Goal: Task Accomplishment & Management: Complete application form

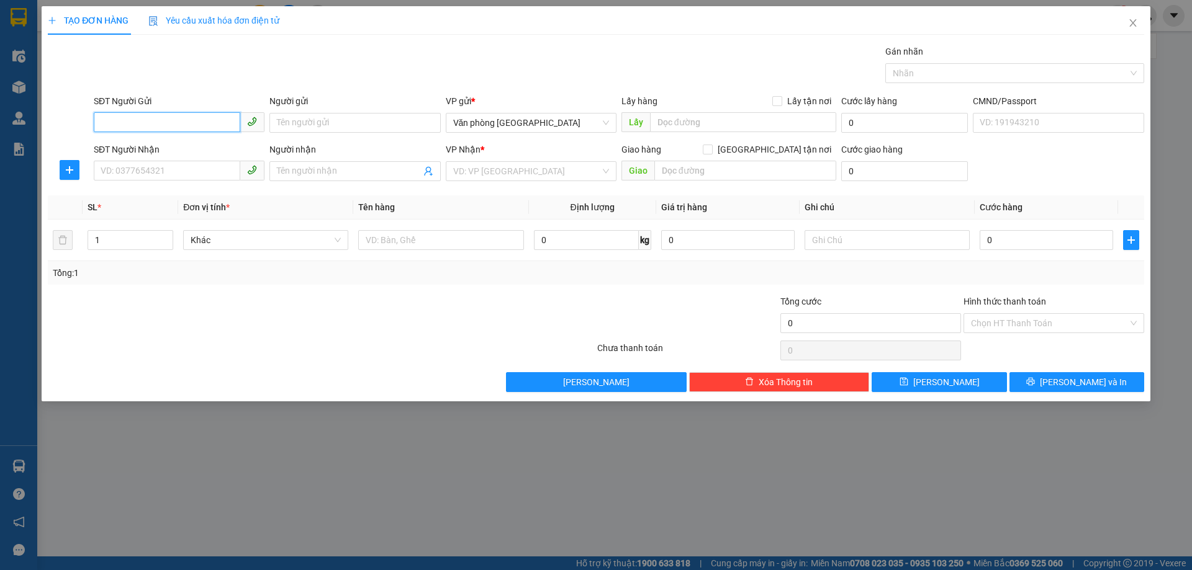
click at [196, 124] on input "SĐT Người Gửi" at bounding box center [167, 122] width 146 height 20
type input "0942402838"
click at [330, 122] on input "Người gửi" at bounding box center [354, 123] width 171 height 20
type input "HOÀI AN"
click at [167, 168] on input "SĐT Người Nhận" at bounding box center [167, 171] width 146 height 20
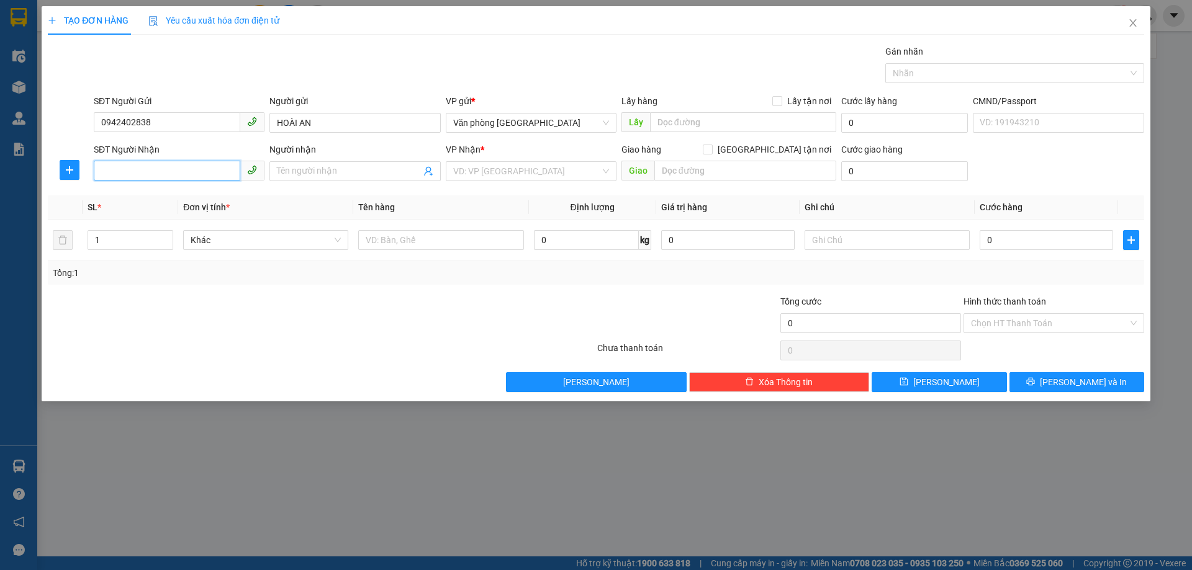
click at [174, 175] on input "SĐT Người Nhận" at bounding box center [167, 171] width 146 height 20
type input "0332811994"
click at [295, 169] on input "Người nhận" at bounding box center [348, 171] width 143 height 14
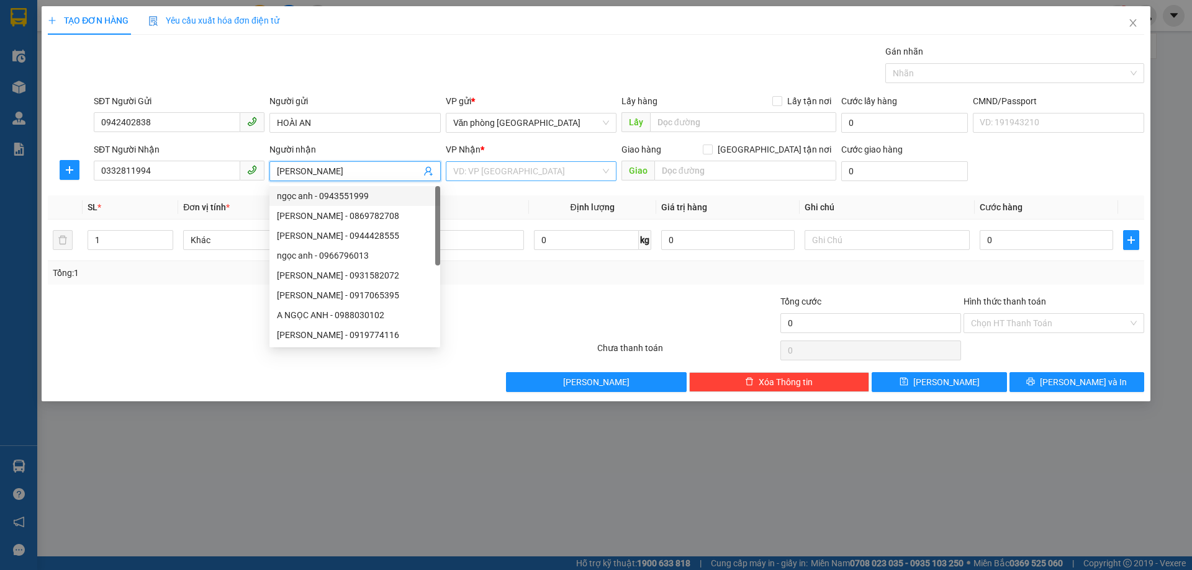
type input "NGỌC ANH"
click at [475, 173] on input "search" at bounding box center [526, 171] width 147 height 19
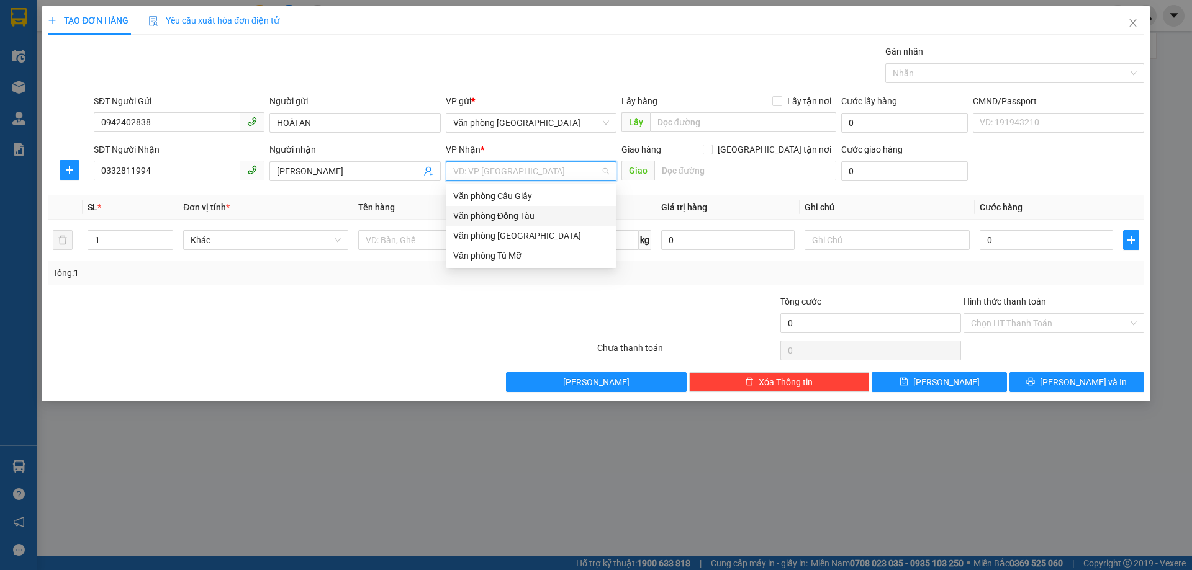
click at [525, 215] on div "Văn phòng Đồng Tàu" at bounding box center [531, 216] width 156 height 14
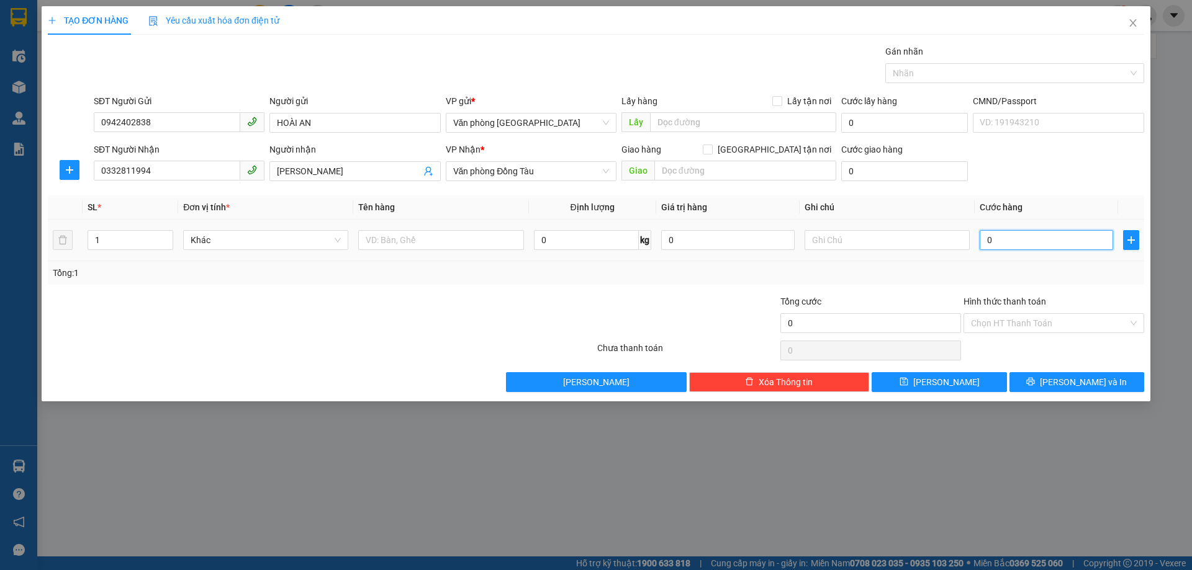
click at [1007, 240] on input "0" at bounding box center [1046, 240] width 133 height 20
type input "5"
type input "50"
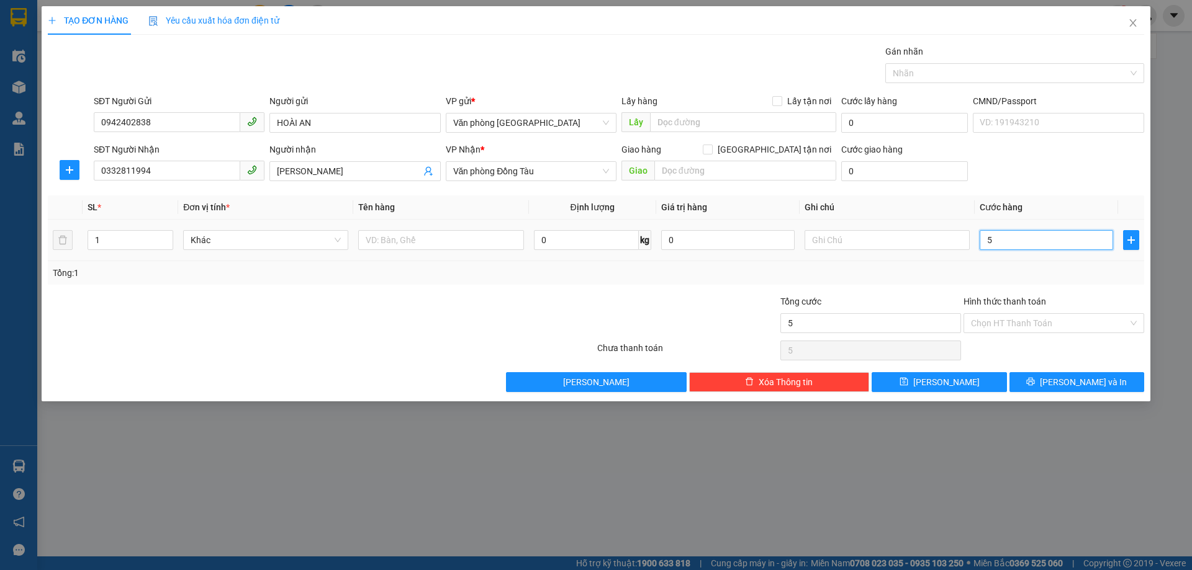
type input "50"
type input "500"
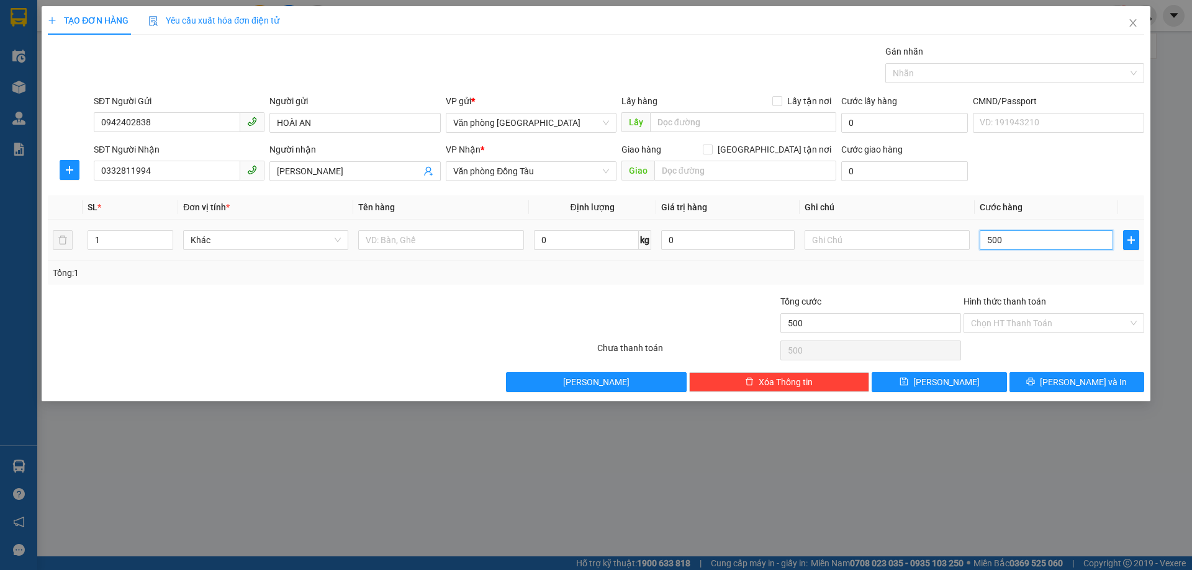
type input "5.000"
type input "50.000"
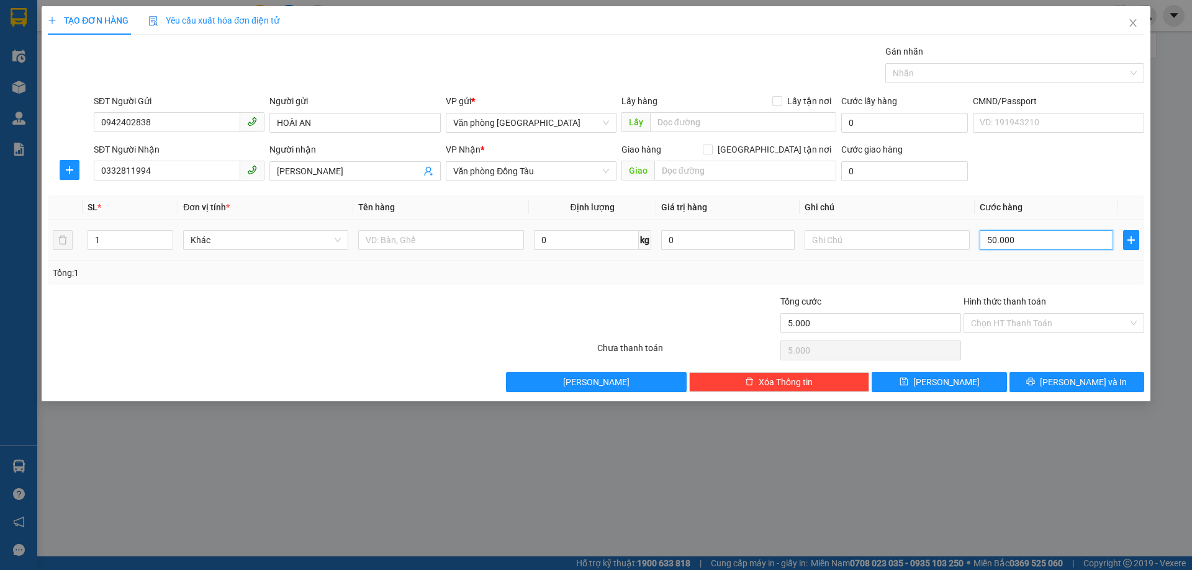
type input "50.000"
click at [676, 171] on input "text" at bounding box center [745, 171] width 182 height 20
click at [826, 240] on input "text" at bounding box center [886, 240] width 165 height 20
type input "G"
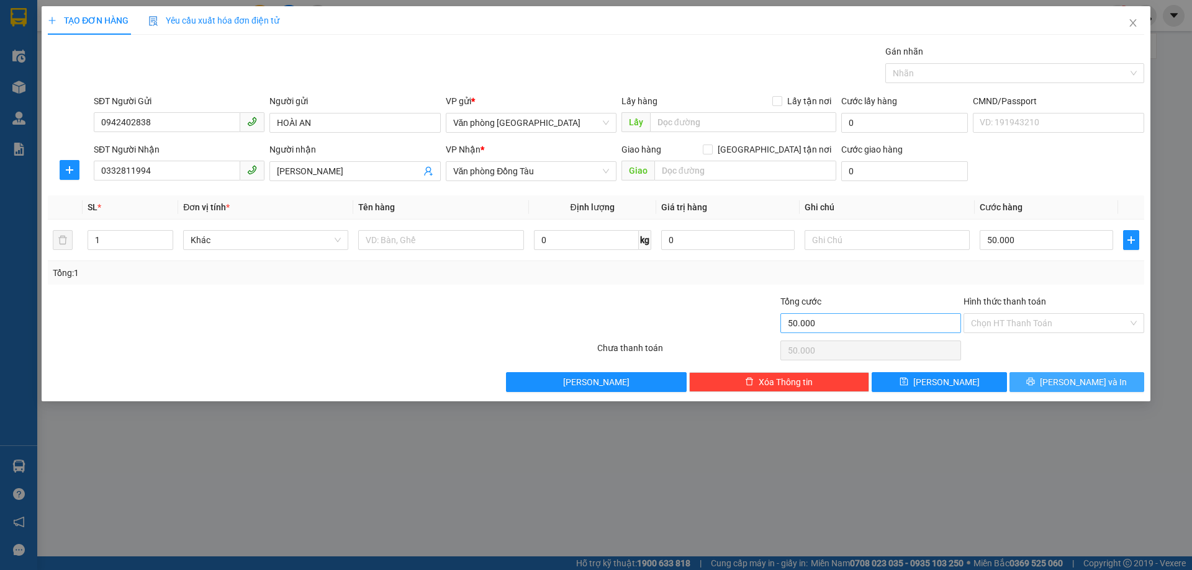
drag, startPoint x: 1038, startPoint y: 381, endPoint x: 921, endPoint y: 315, distance: 134.0
click at [1038, 381] on button "Lưu và In" at bounding box center [1076, 382] width 135 height 20
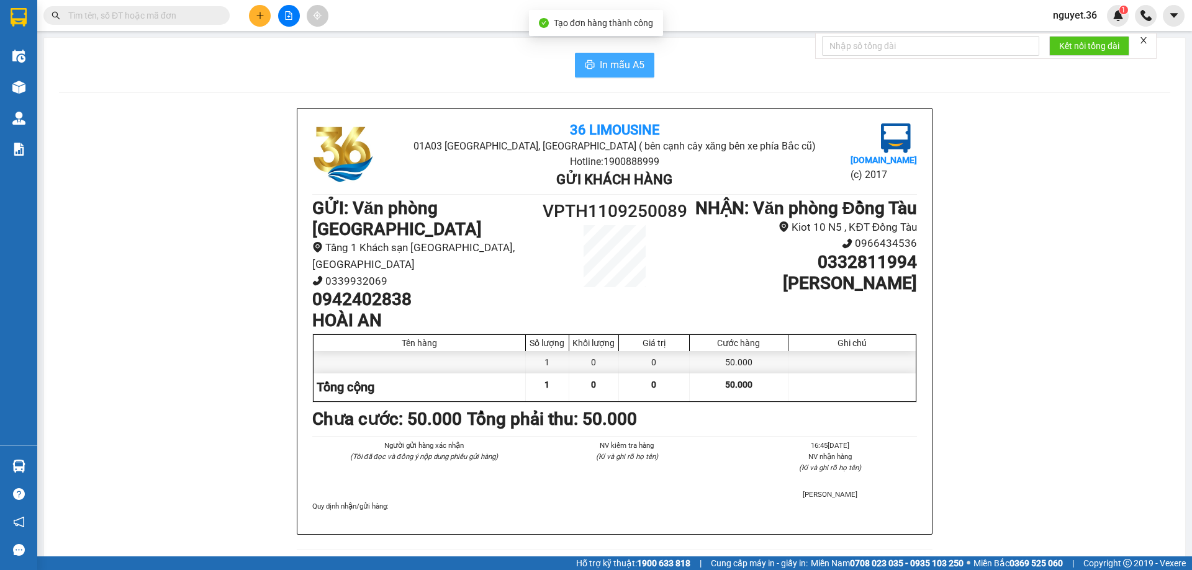
click at [616, 63] on span "In mẫu A5" at bounding box center [622, 65] width 45 height 16
click at [258, 16] on icon "plus" at bounding box center [259, 15] width 7 height 1
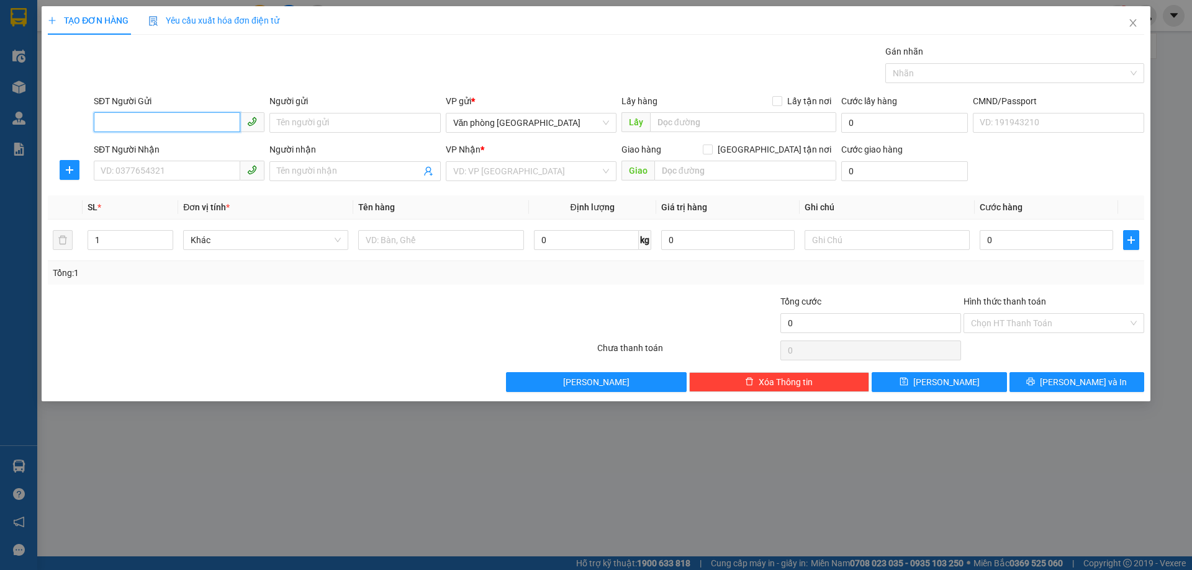
click at [179, 123] on input "SĐT Người Gửi" at bounding box center [167, 122] width 146 height 20
click at [179, 150] on div "0942402838 - HOÀI AN" at bounding box center [179, 148] width 156 height 14
type input "0942402838"
type input "HOÀI AN"
type input "0942402838"
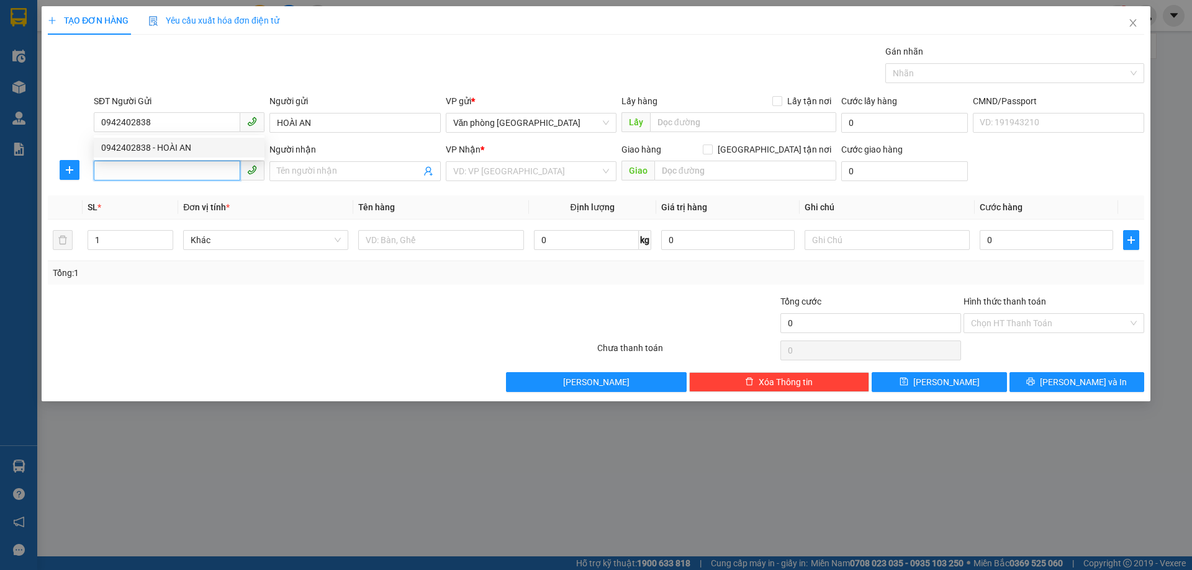
click at [209, 173] on input "SĐT Người Nhận" at bounding box center [167, 171] width 146 height 20
click at [127, 171] on input "09165655746" at bounding box center [167, 171] width 146 height 20
click at [121, 171] on input "09165655746" at bounding box center [167, 171] width 146 height 20
type input "0915655746"
click at [298, 169] on input "Người nhận" at bounding box center [348, 171] width 143 height 14
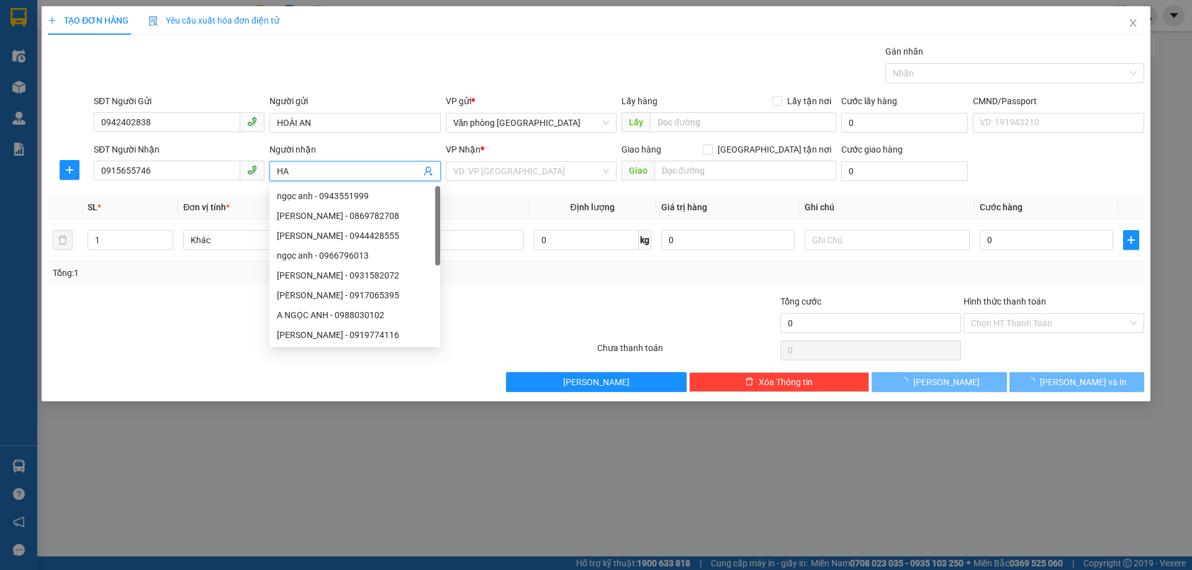
type input "H"
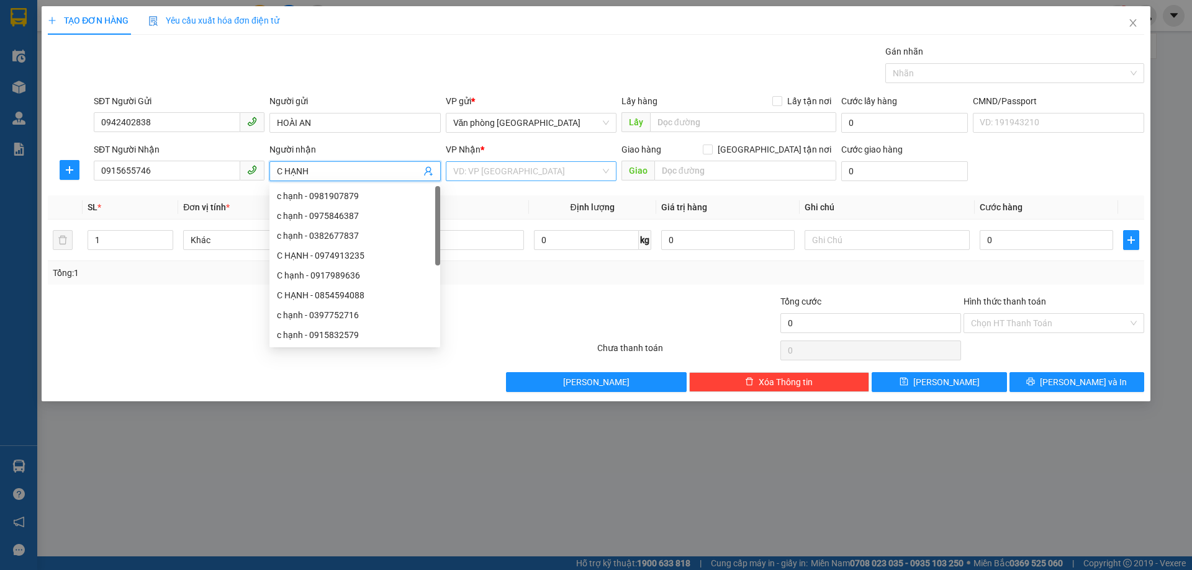
type input "C HẠNH"
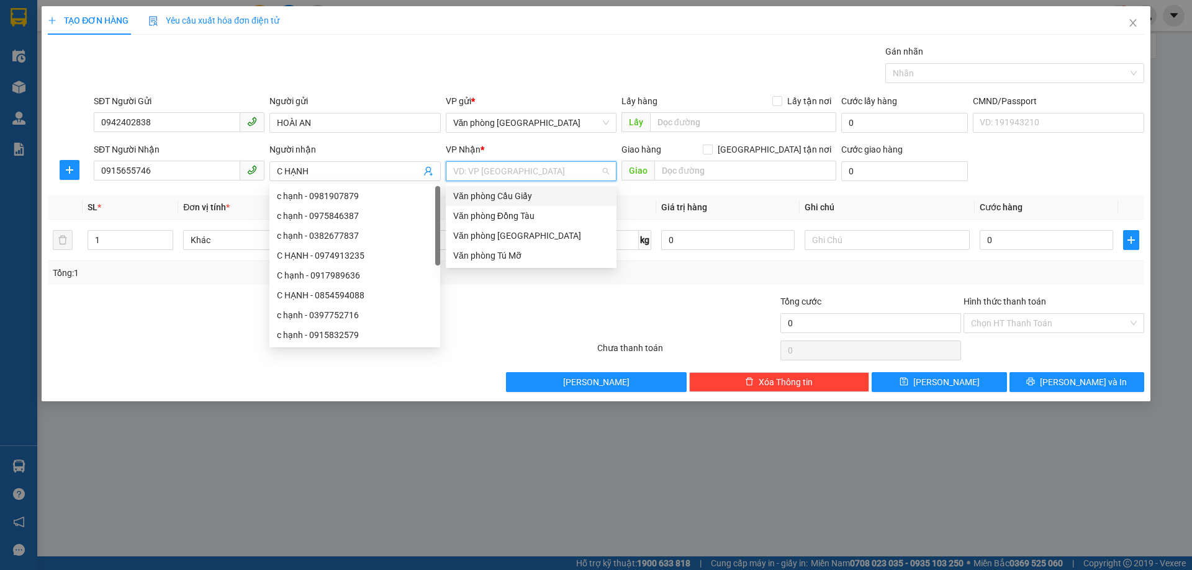
click at [480, 172] on input "search" at bounding box center [526, 171] width 147 height 19
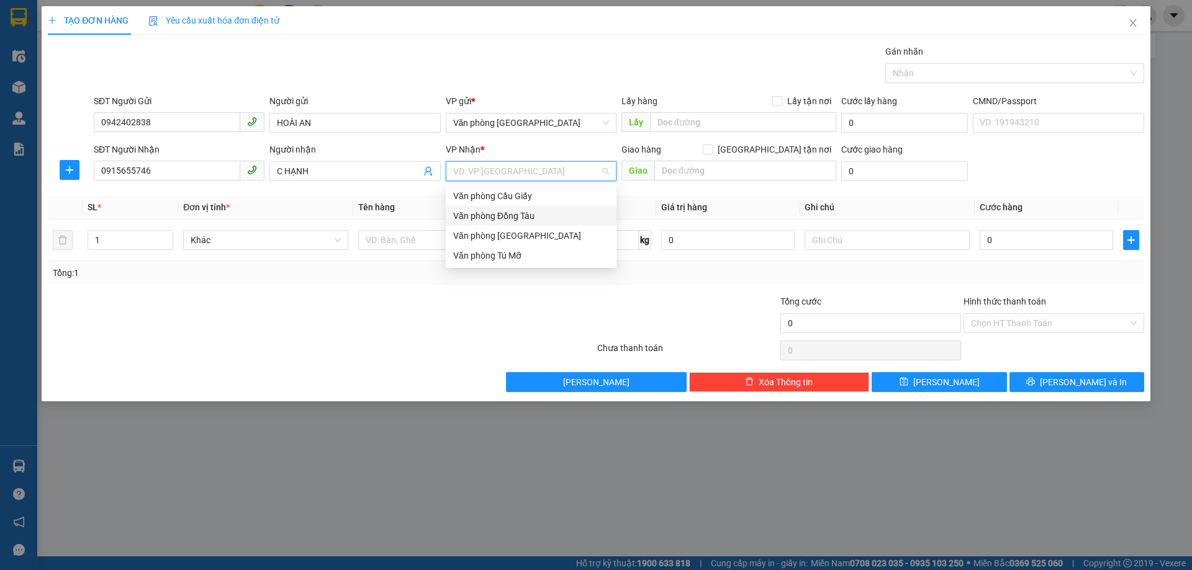
click at [528, 216] on div "Văn phòng Đồng Tàu" at bounding box center [531, 216] width 156 height 14
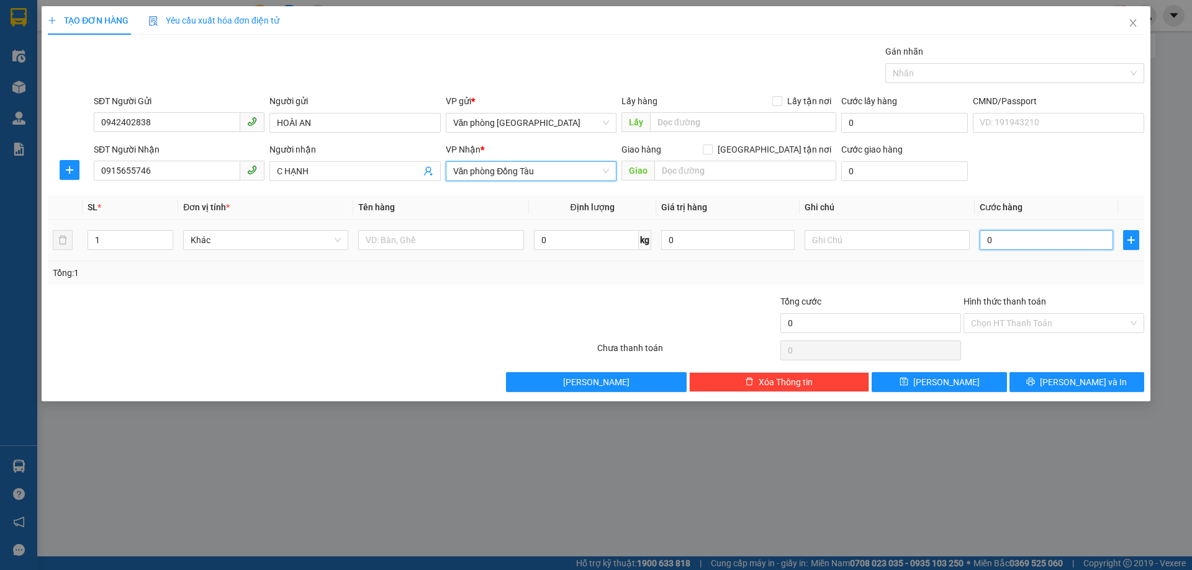
click at [1005, 238] on input "0" at bounding box center [1046, 240] width 133 height 20
type input "4"
type input "40"
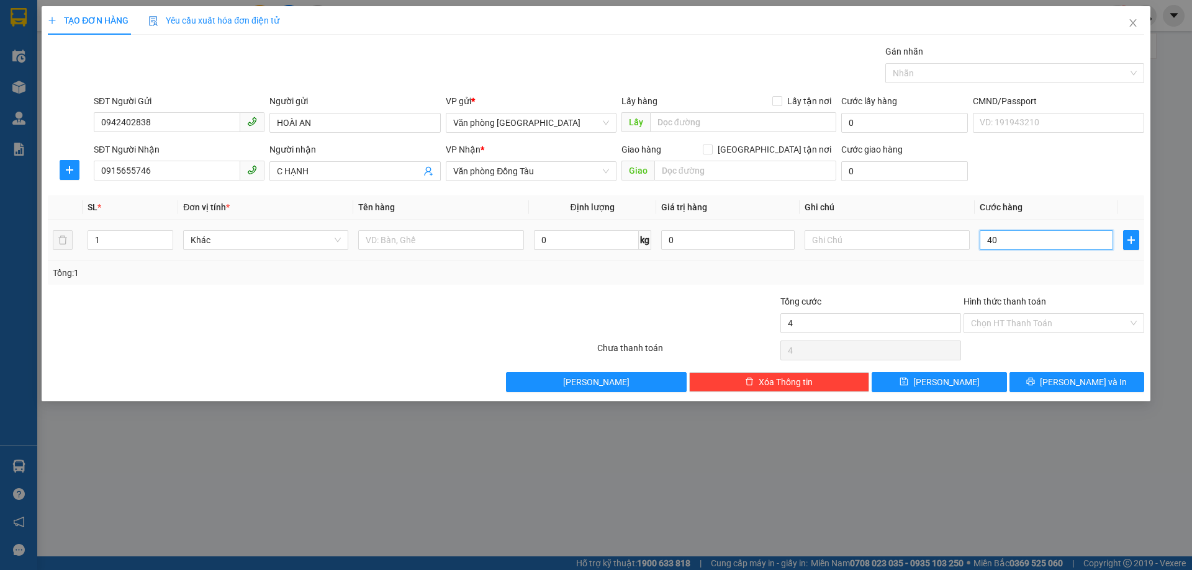
type input "40"
type input "400"
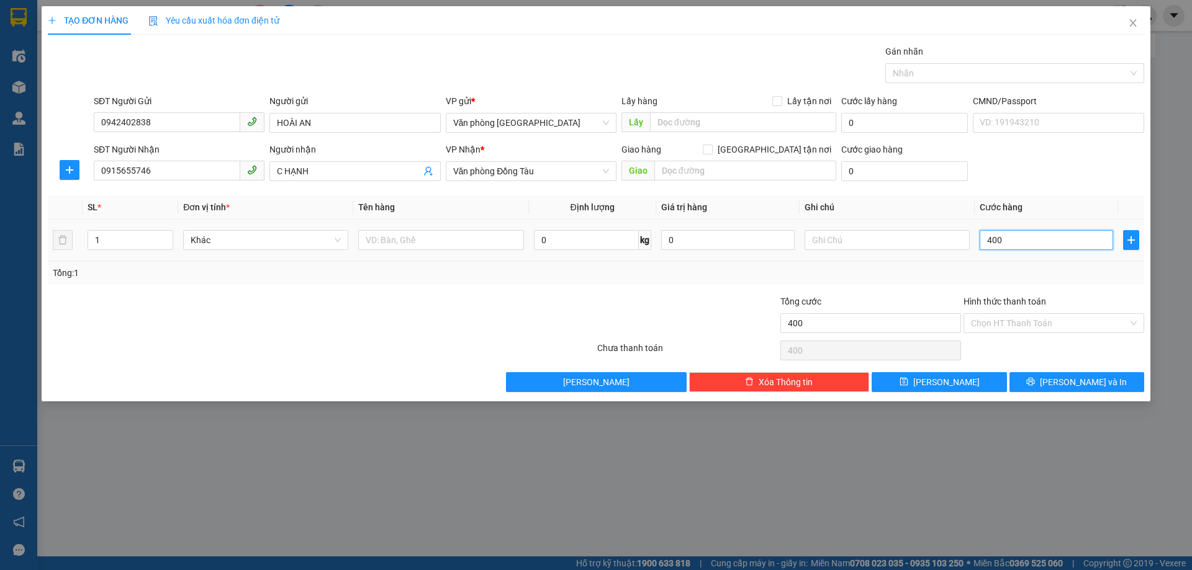
type input "4.000"
type input "40.000"
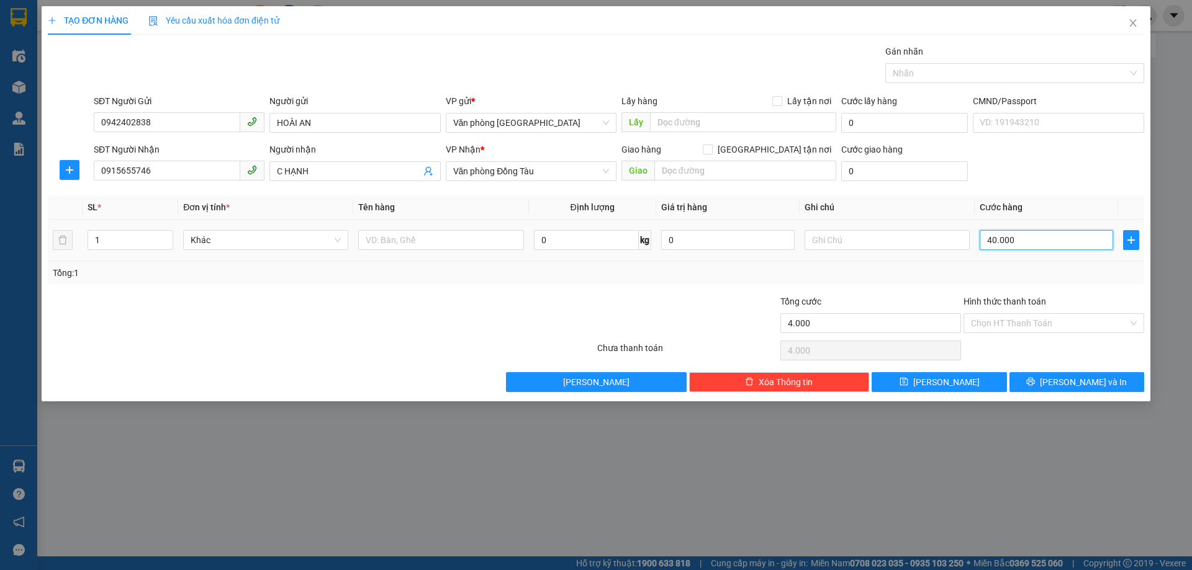
type input "40.000"
click at [1130, 22] on icon "close" at bounding box center [1133, 23] width 10 height 10
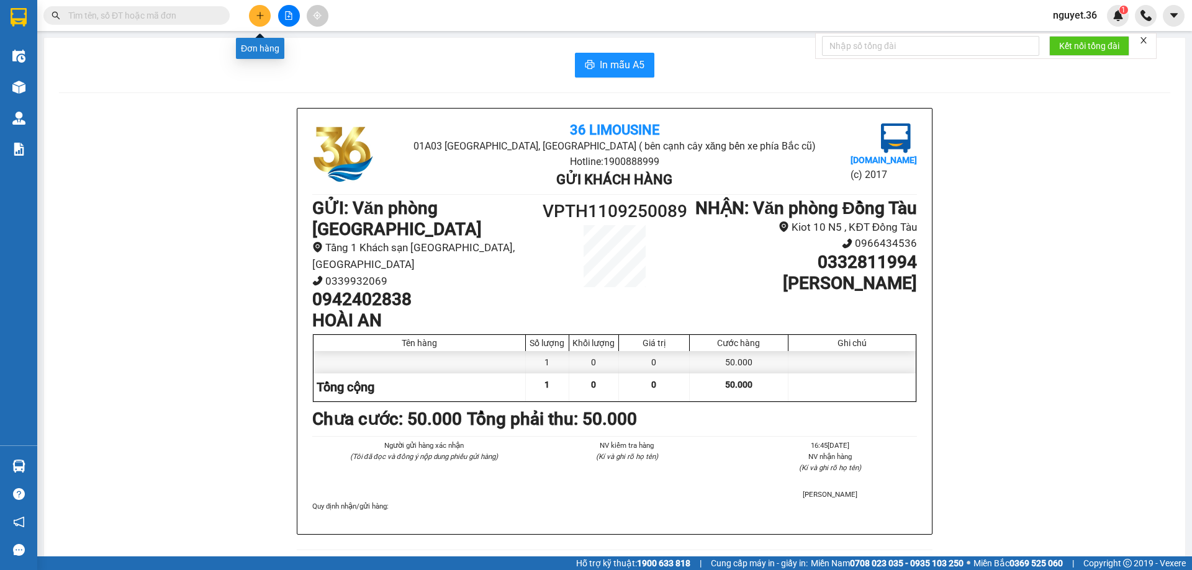
click at [264, 13] on icon "plus" at bounding box center [260, 15] width 9 height 9
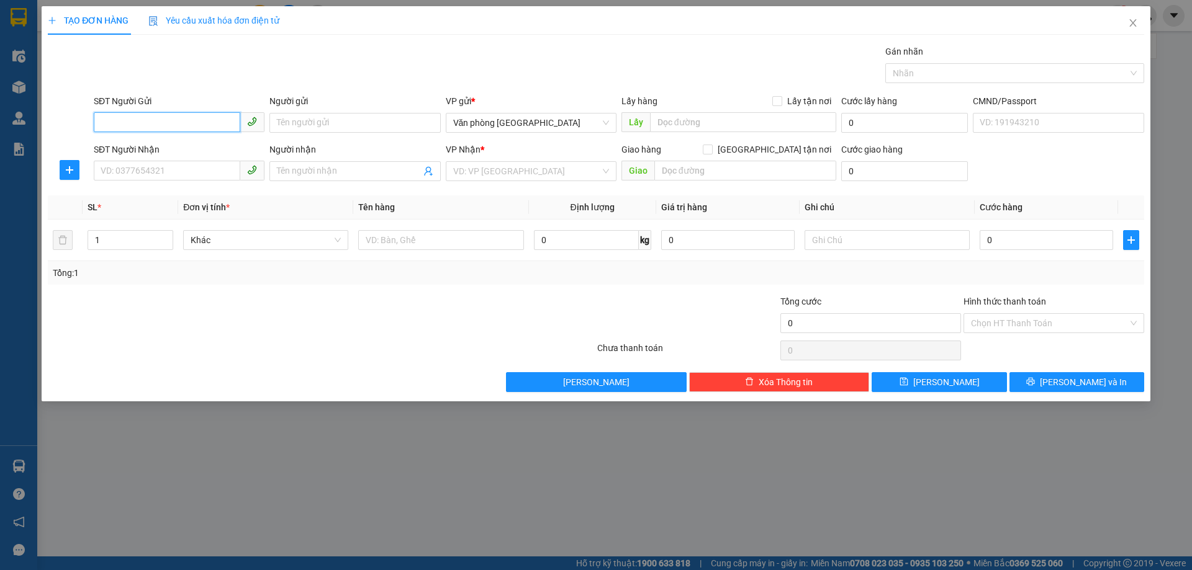
click at [151, 121] on input "SĐT Người Gửi" at bounding box center [167, 122] width 146 height 20
click at [146, 148] on div "0942402838 - HOÀI AN" at bounding box center [179, 148] width 156 height 14
type input "0942402838"
type input "HOÀI AN"
type input "0942402838"
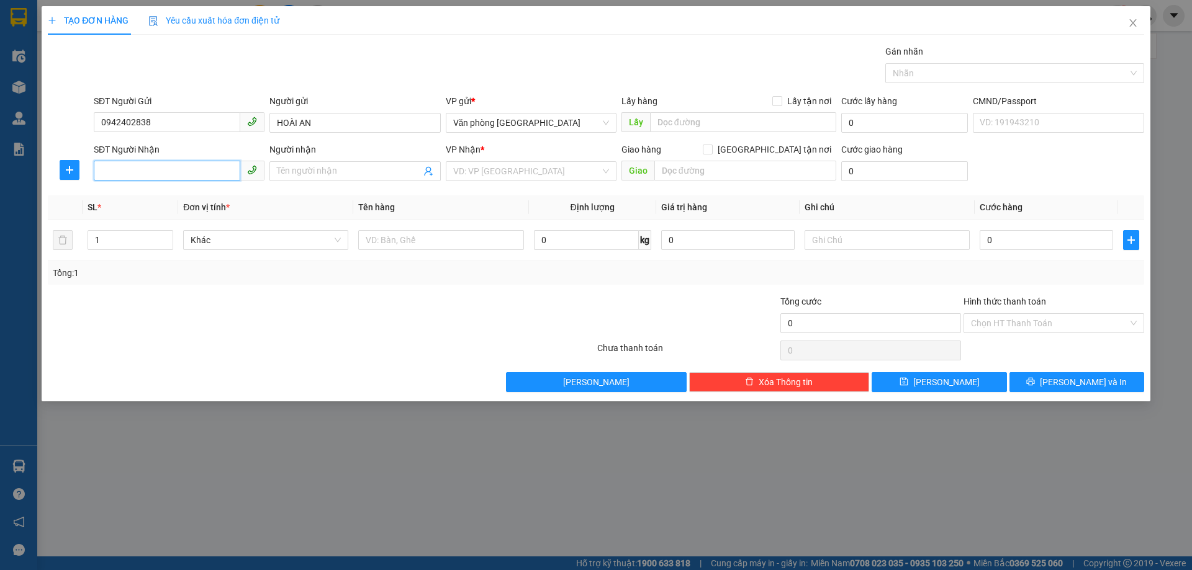
click at [199, 178] on input "SĐT Người Nhận" at bounding box center [167, 171] width 146 height 20
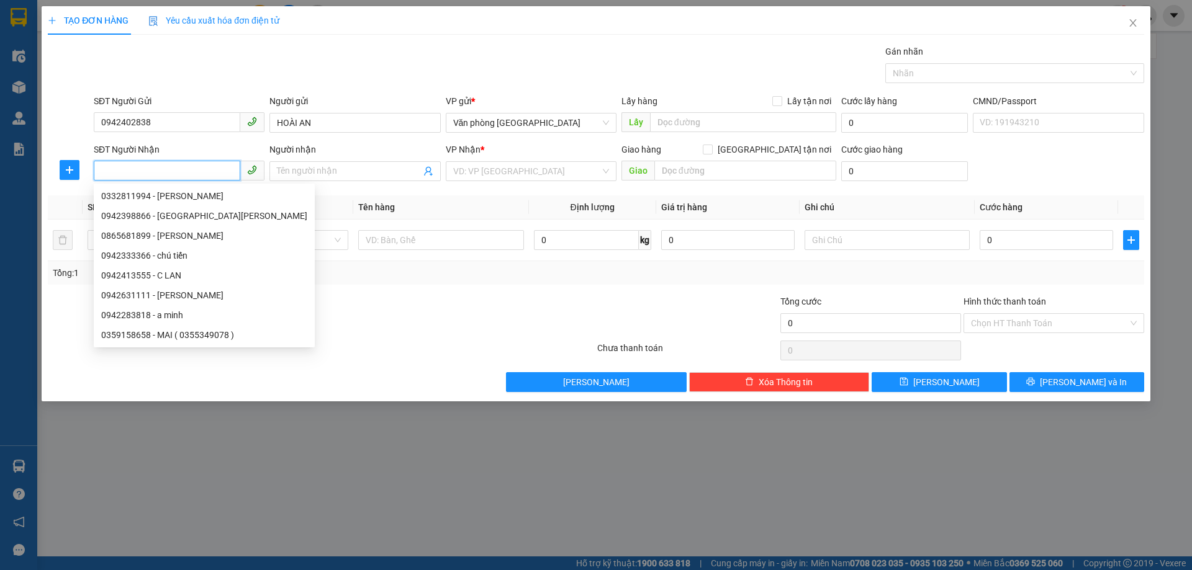
click at [186, 174] on input "SĐT Người Nhận" at bounding box center [167, 171] width 146 height 20
click at [184, 169] on input "SĐT Người Nhận" at bounding box center [167, 171] width 146 height 20
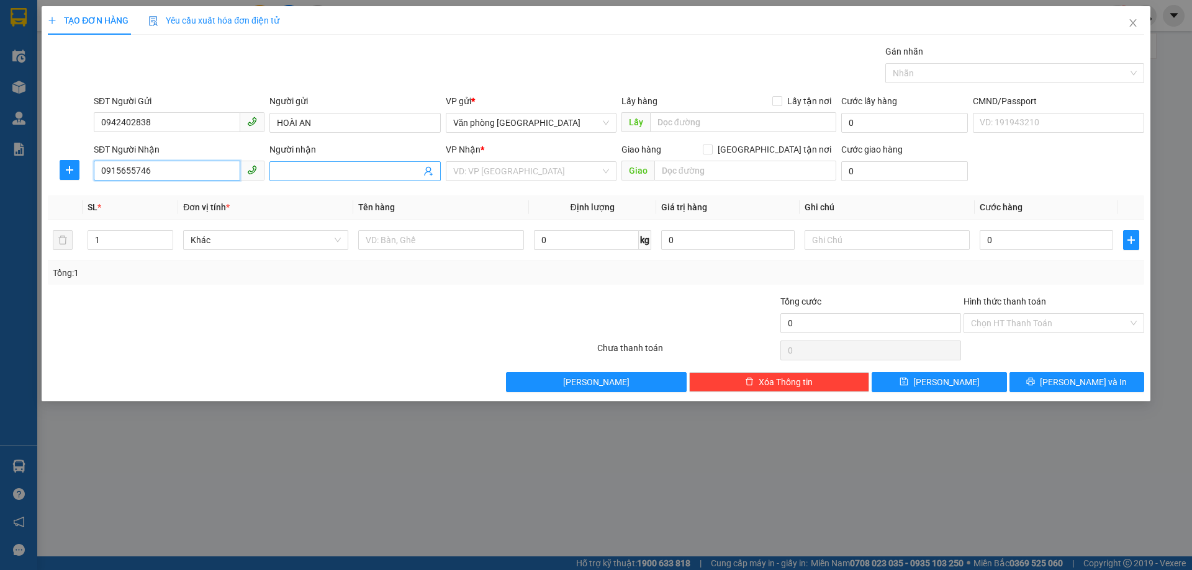
type input "0915655746"
click at [311, 165] on input "Người nhận" at bounding box center [348, 171] width 143 height 14
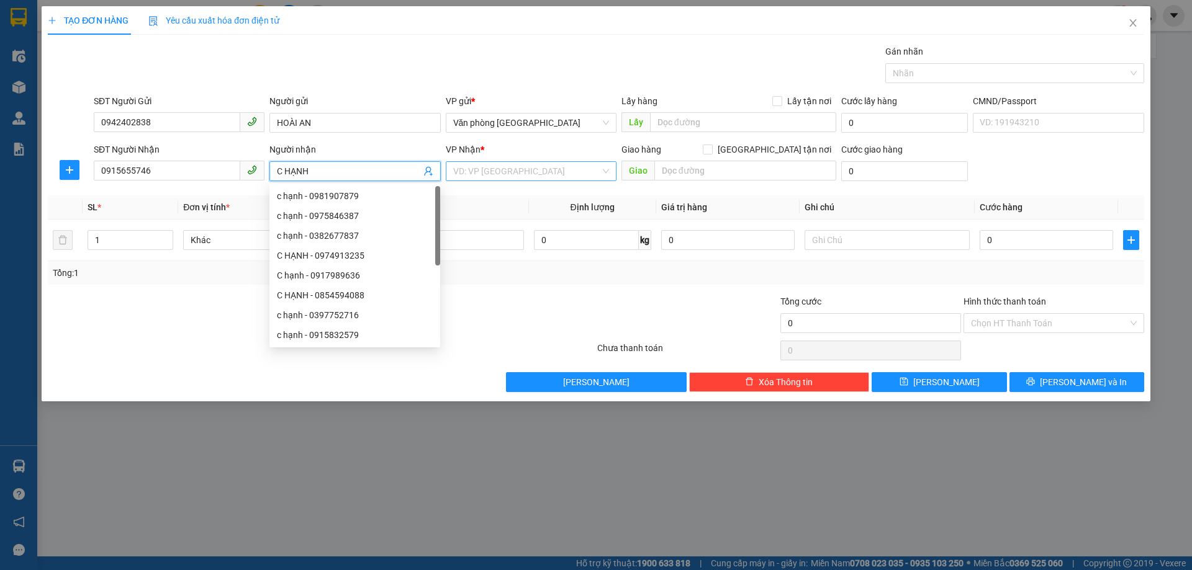
type input "C HẠNH"
click at [474, 165] on input "search" at bounding box center [526, 171] width 147 height 19
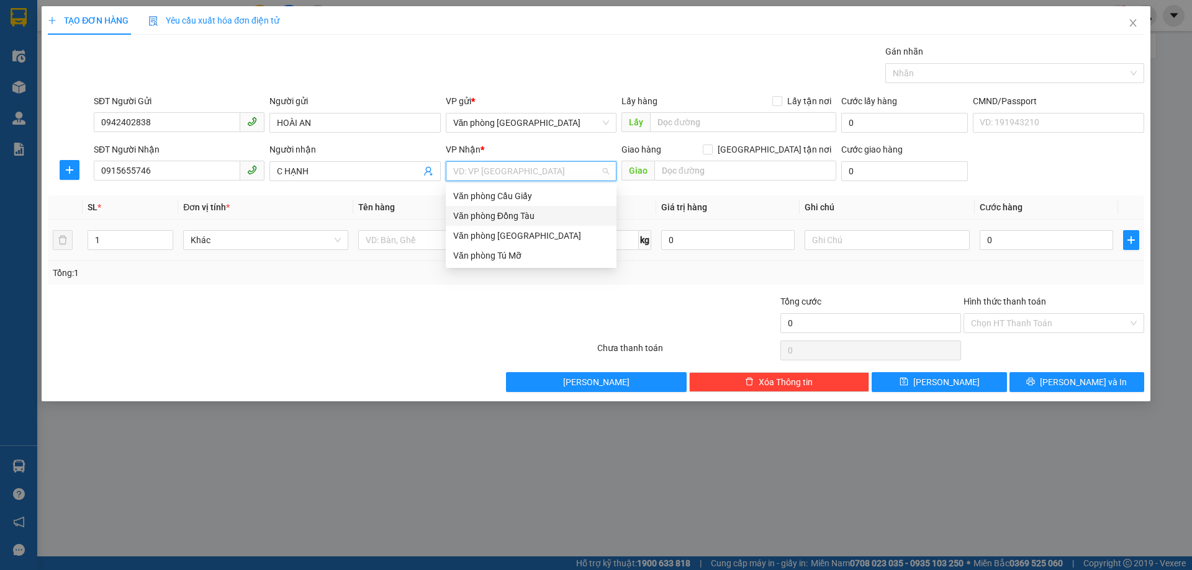
drag, startPoint x: 528, startPoint y: 215, endPoint x: 527, endPoint y: 221, distance: 6.3
click at [528, 215] on div "Văn phòng Đồng Tàu" at bounding box center [531, 216] width 156 height 14
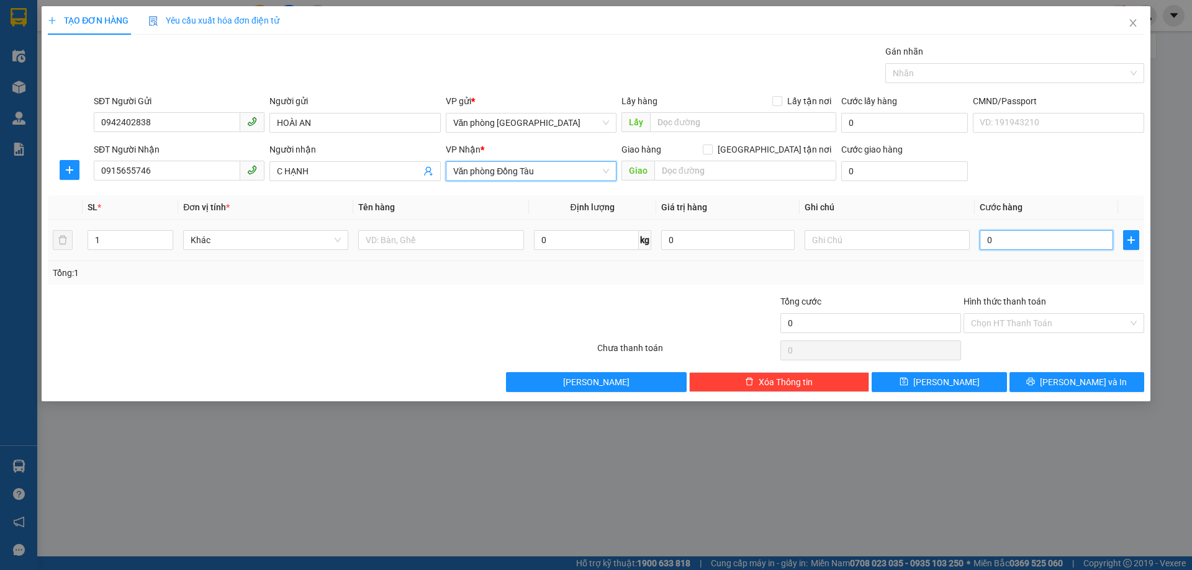
click at [1015, 239] on input "0" at bounding box center [1046, 240] width 133 height 20
type input "4"
type input "40"
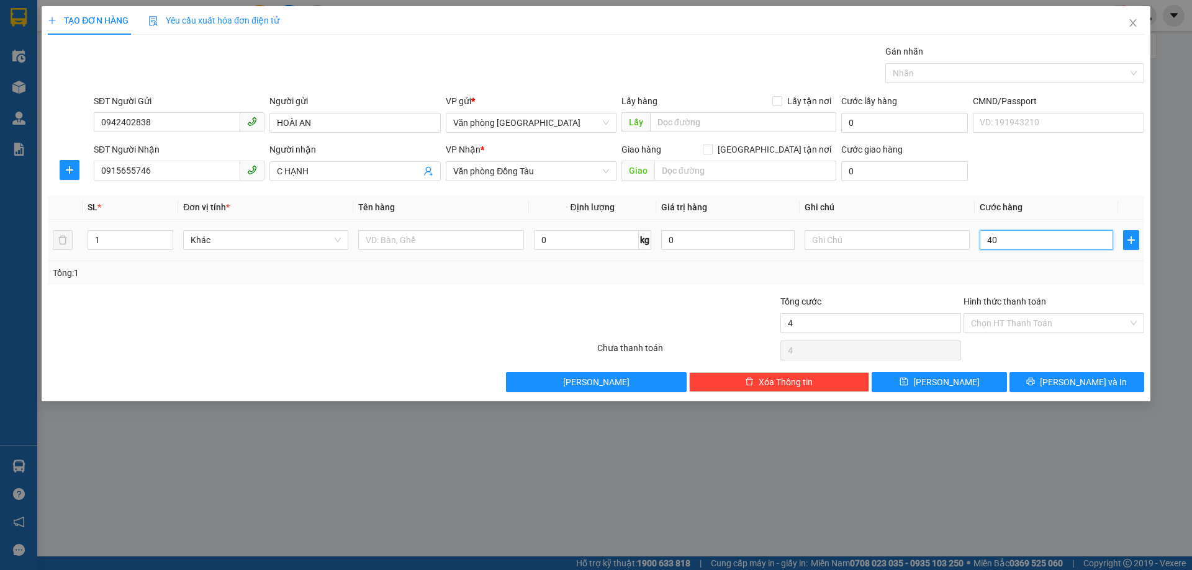
type input "40"
type input "400"
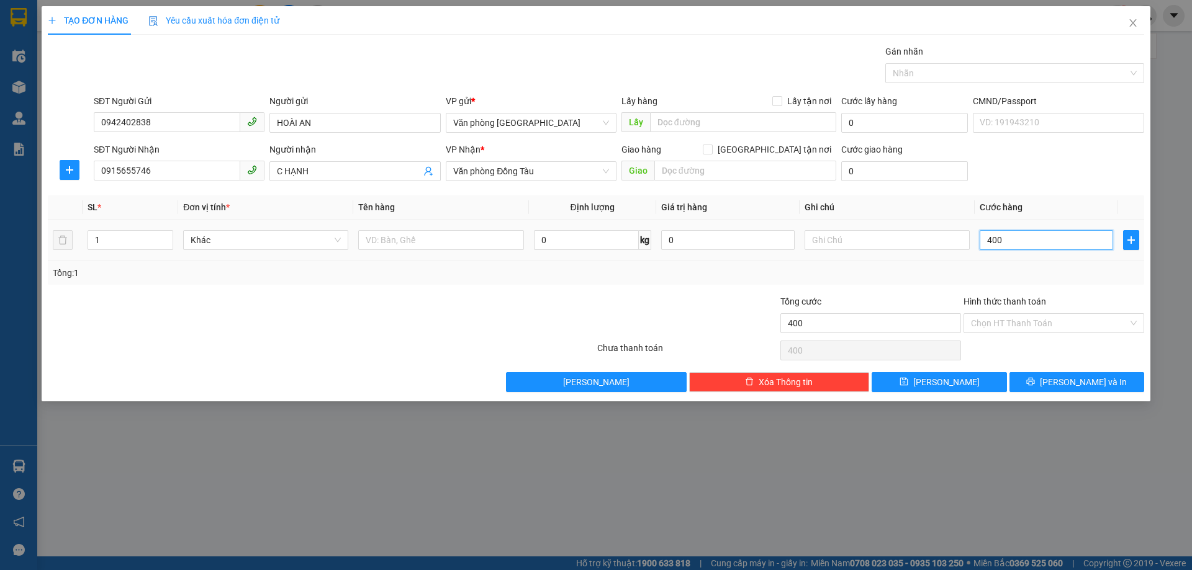
type input "4.000"
type input "40.000"
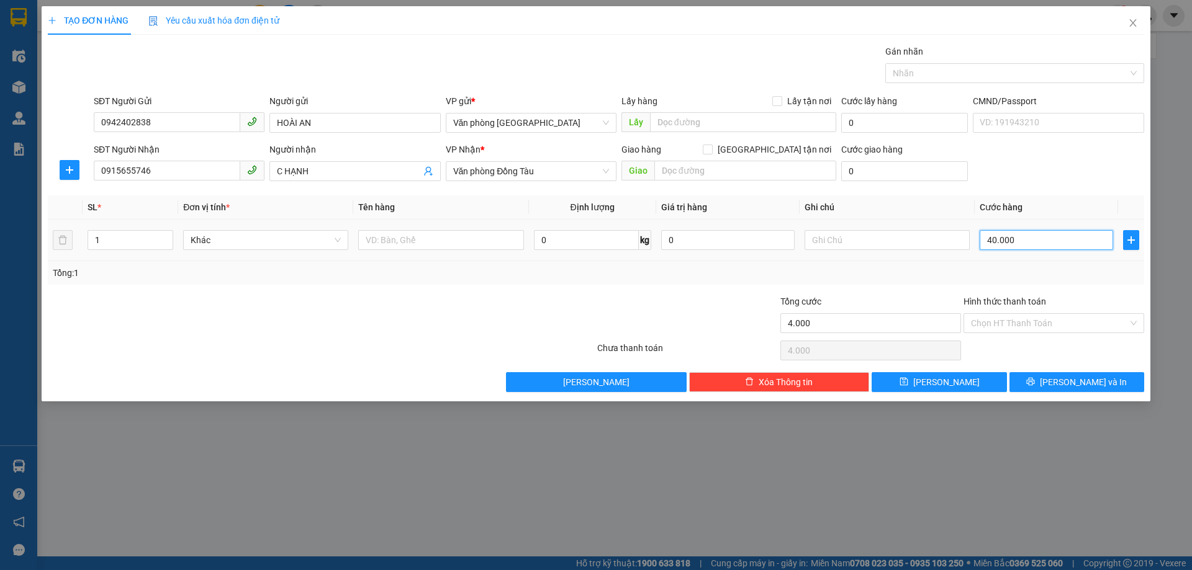
type input "40.000"
click at [1067, 376] on span "Lưu và In" at bounding box center [1083, 383] width 87 height 14
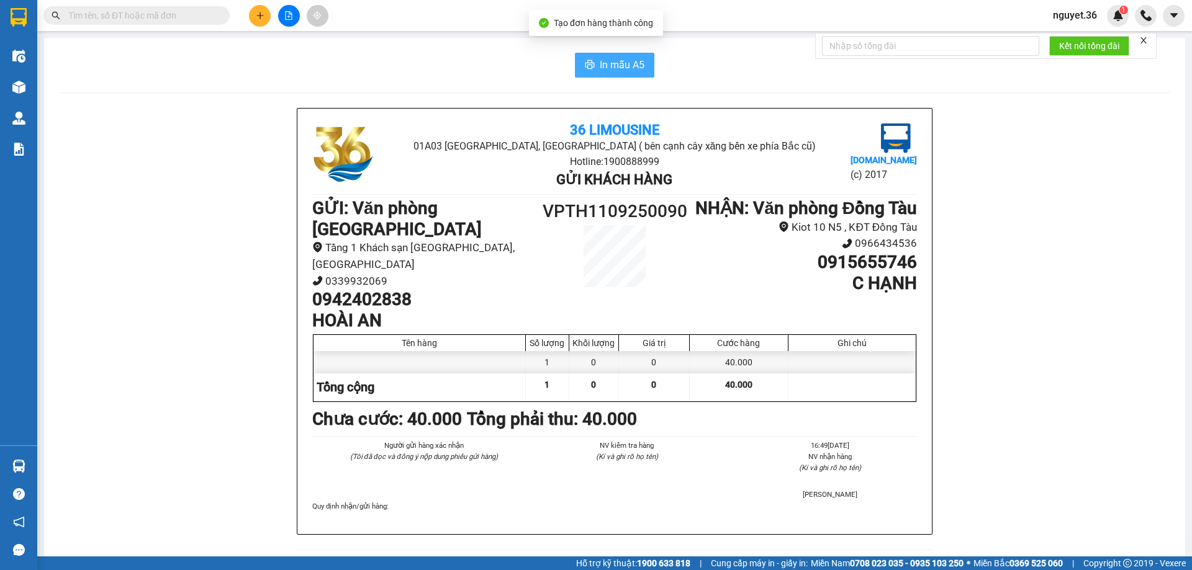
click at [622, 65] on span "In mẫu A5" at bounding box center [622, 65] width 45 height 16
click at [176, 19] on input "text" at bounding box center [141, 16] width 146 height 14
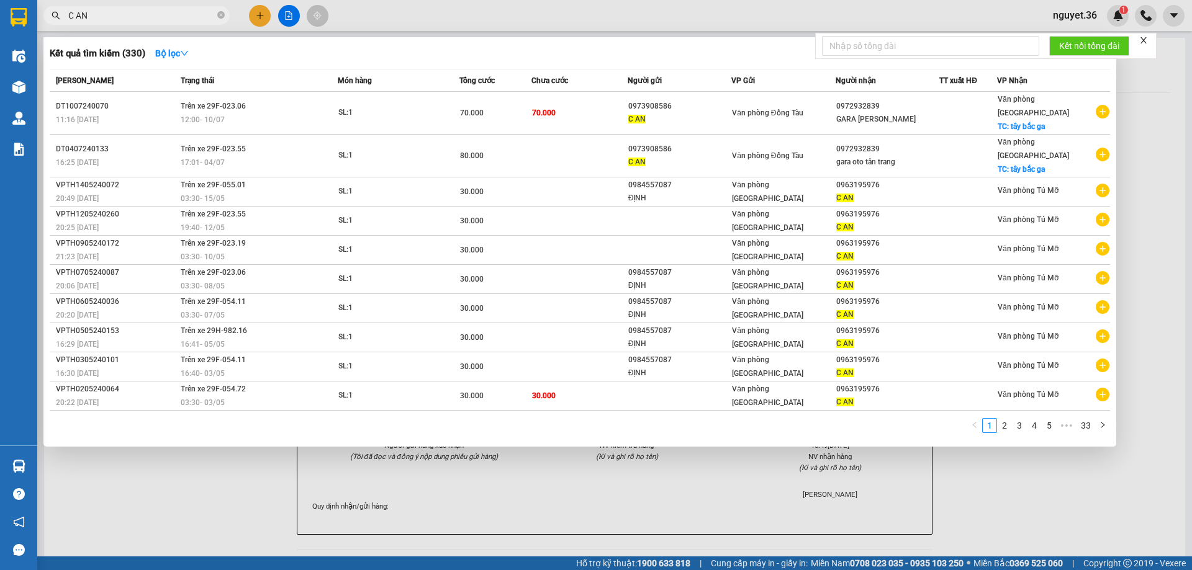
type input "C AN"
click at [217, 474] on div at bounding box center [596, 285] width 1192 height 570
click at [195, 17] on input "C AN" at bounding box center [141, 16] width 146 height 14
click at [179, 494] on div at bounding box center [596, 285] width 1192 height 570
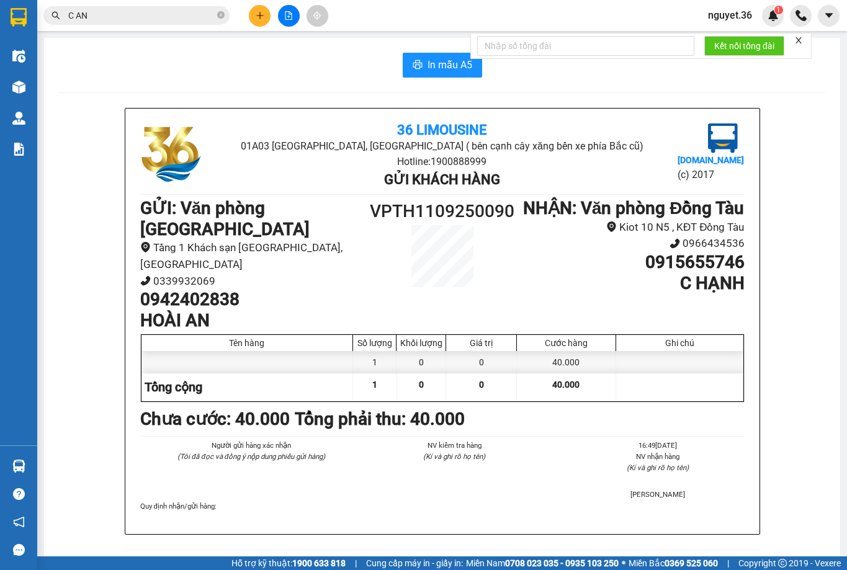
click at [654, 14] on div "Kết quả tìm kiếm ( 330 ) Bộ lọc Mã ĐH Trạng thái Món hàng Tổng cước Chưa cước N…" at bounding box center [423, 15] width 847 height 31
